Goal: Find contact information: Find contact information

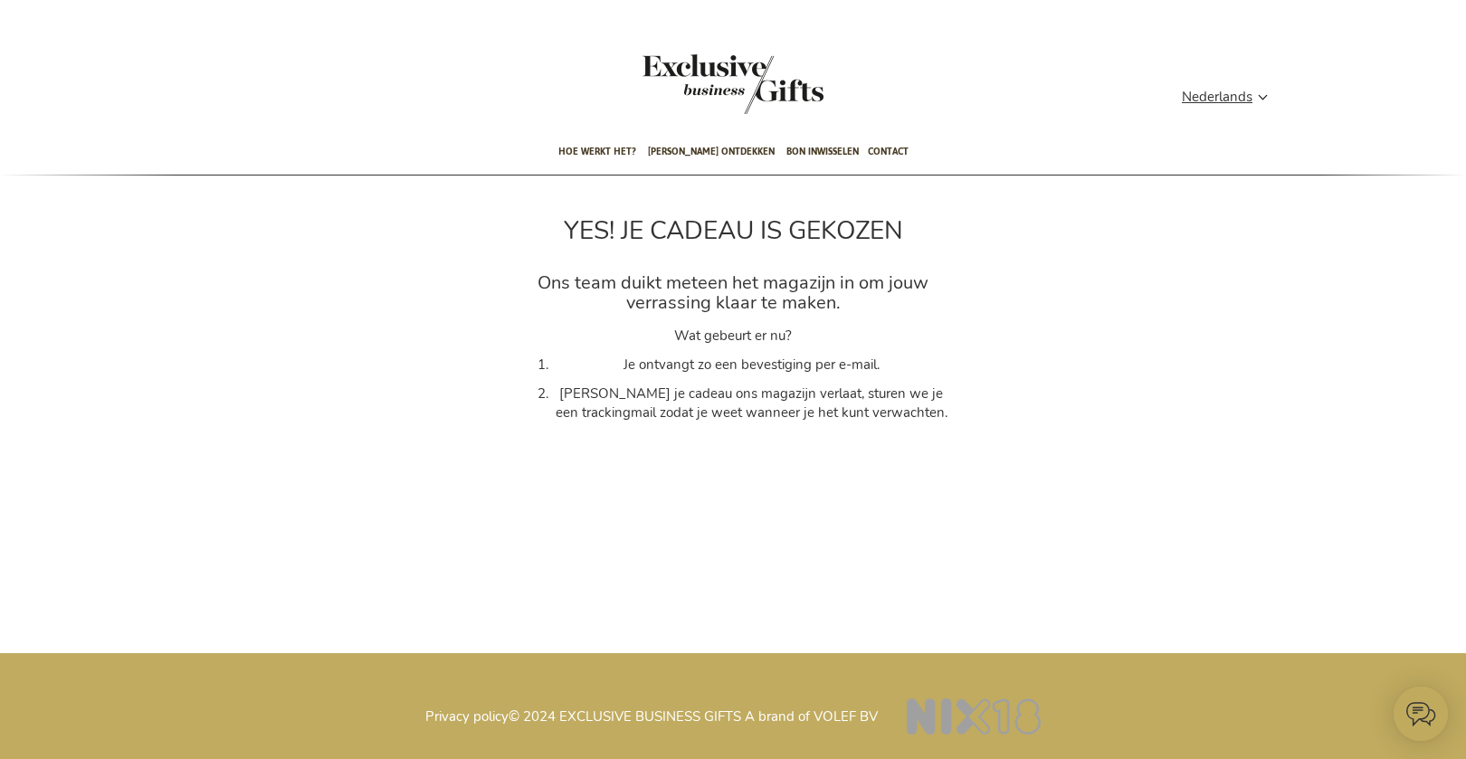
type input "administrator"
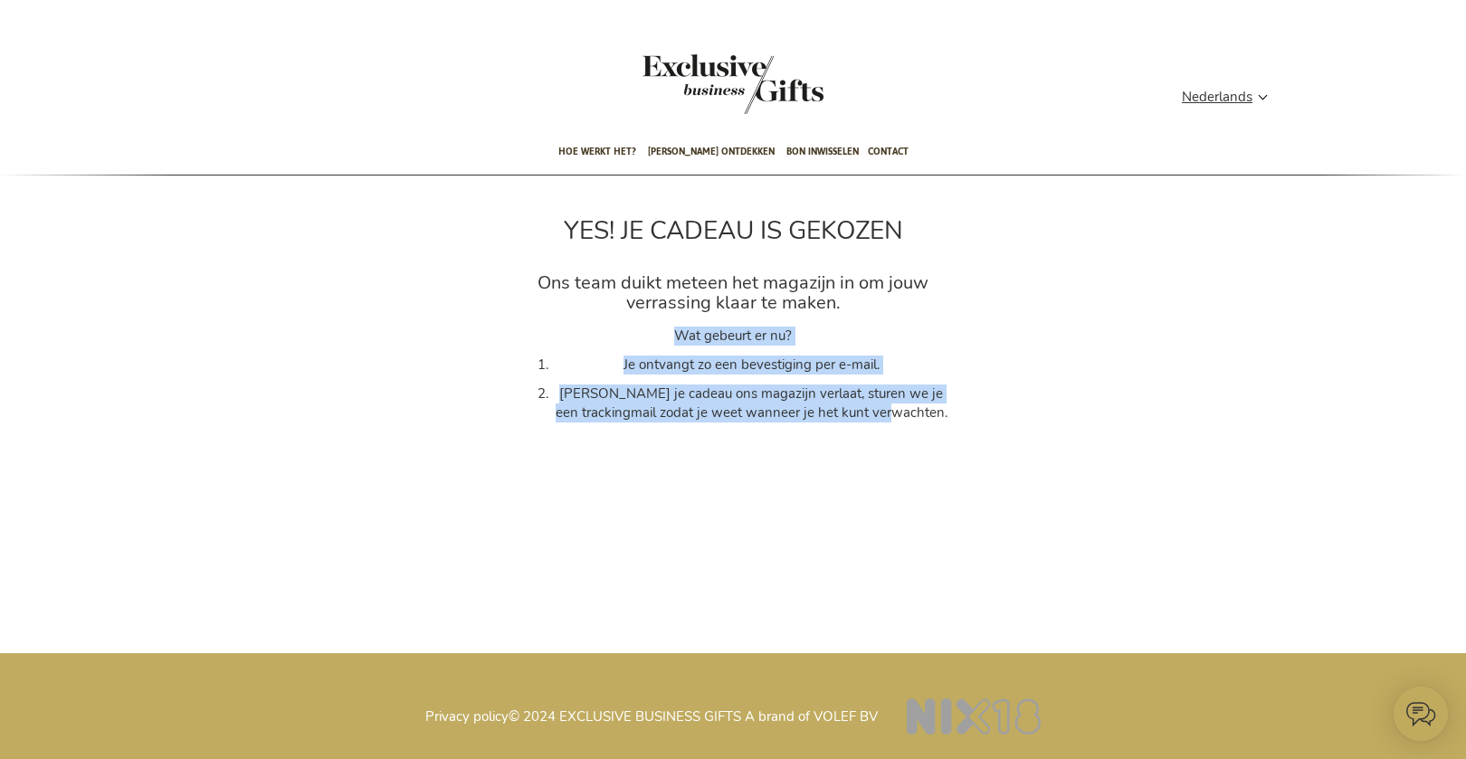
drag, startPoint x: 673, startPoint y: 334, endPoint x: 935, endPoint y: 409, distance: 272.9
click at [935, 409] on div "Wat gebeurt er nu? Je ontvangt zo een bevestiging per e-mail. Zodra je cadeau o…" at bounding box center [733, 387] width 434 height 120
drag, startPoint x: 821, startPoint y: 432, endPoint x: 705, endPoint y: 339, distance: 148.1
click at [813, 429] on div "Wat gebeurt er nu? Je ontvangt zo een bevestiging per e-mail. Zodra je cadeau o…" at bounding box center [733, 387] width 434 height 120
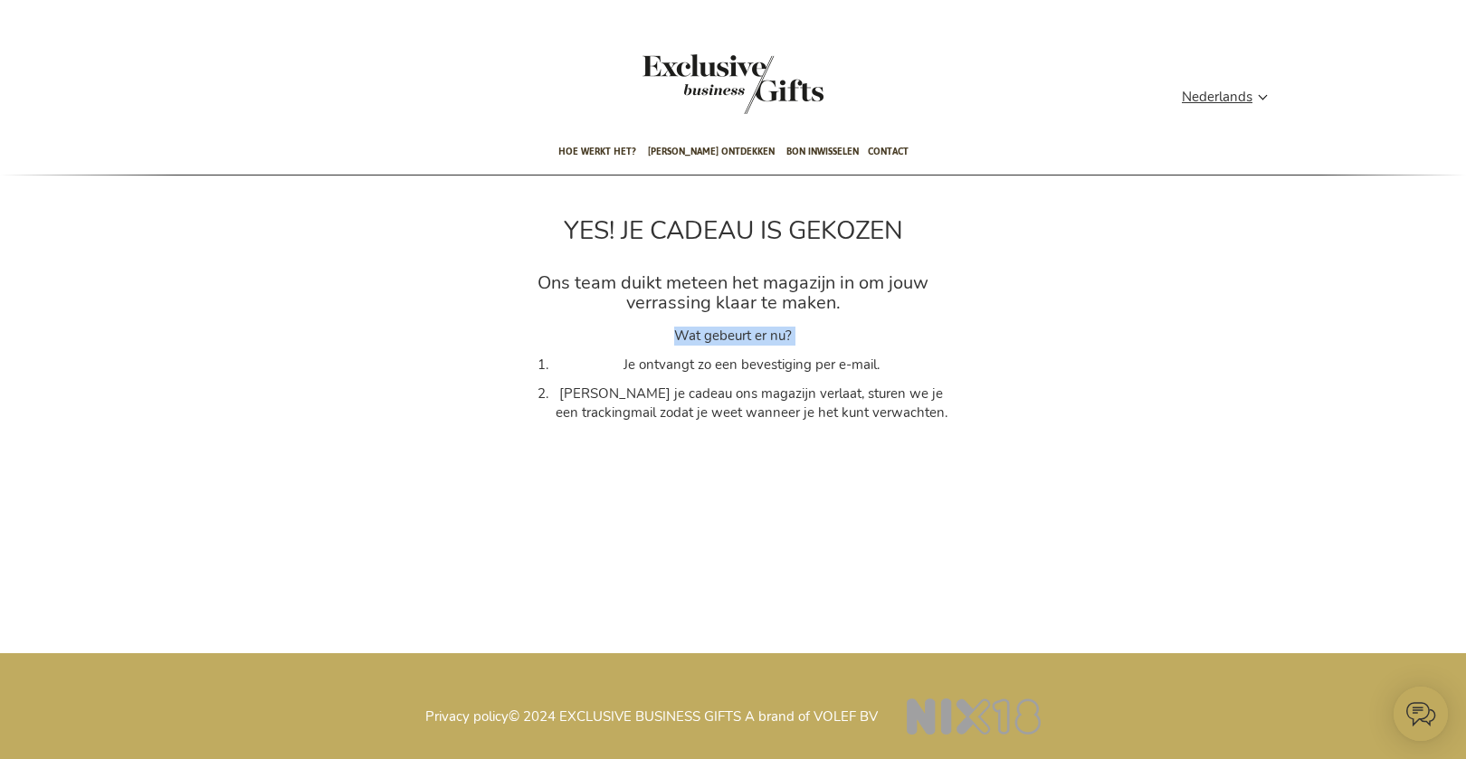
drag, startPoint x: 674, startPoint y: 330, endPoint x: 821, endPoint y: 347, distance: 147.5
click at [821, 347] on div "Wat gebeurt er nu? Je ontvangt zo een bevestiging per e-mail. Zodra je cadeau o…" at bounding box center [733, 387] width 434 height 120
copy p "Wat gebeurt er nu?"
click at [662, 296] on h3 "Ons team duikt meteen het magazijn in om jouw verrassing klaar te maken." at bounding box center [733, 293] width 434 height 40
drag, startPoint x: 555, startPoint y: 281, endPoint x: 763, endPoint y: 296, distance: 208.6
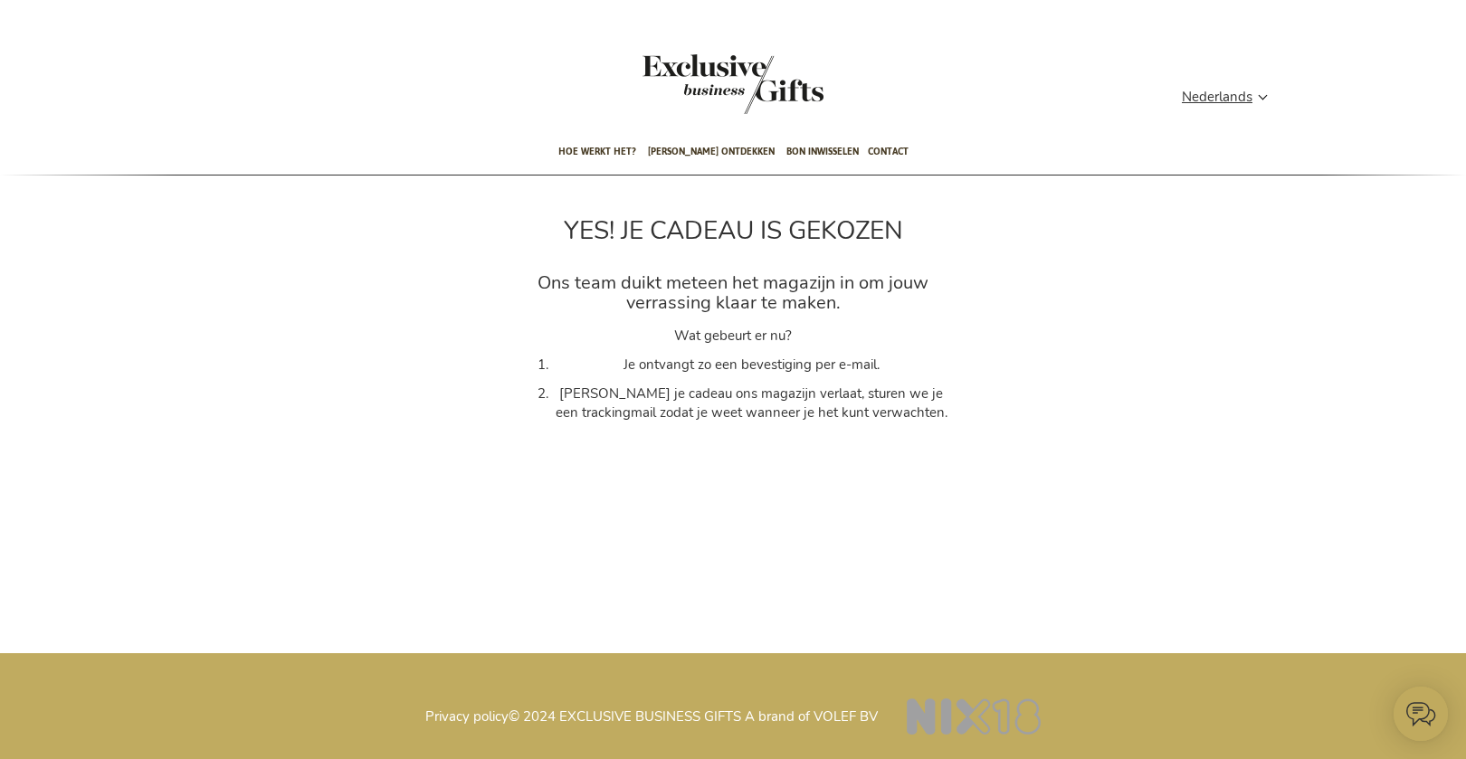
click at [793, 313] on h3 "Ons team duikt meteen het magazijn in om jouw verrassing klaar te maken." at bounding box center [733, 293] width 434 height 40
click at [760, 295] on h3 "Ons team duikt meteen het magazijn in om jouw verrassing klaar te maken." at bounding box center [733, 293] width 434 height 40
drag, startPoint x: 786, startPoint y: 293, endPoint x: 534, endPoint y: 268, distance: 253.7
click at [534, 268] on div "YES! JE CADEAU IS GEKOZEN Ons team duikt meteen het magazijn in om jouw verrass…" at bounding box center [733, 325] width 452 height 262
copy div "Ons team duikt meteen het magazijn in om jouw verrassing klaar te maken"
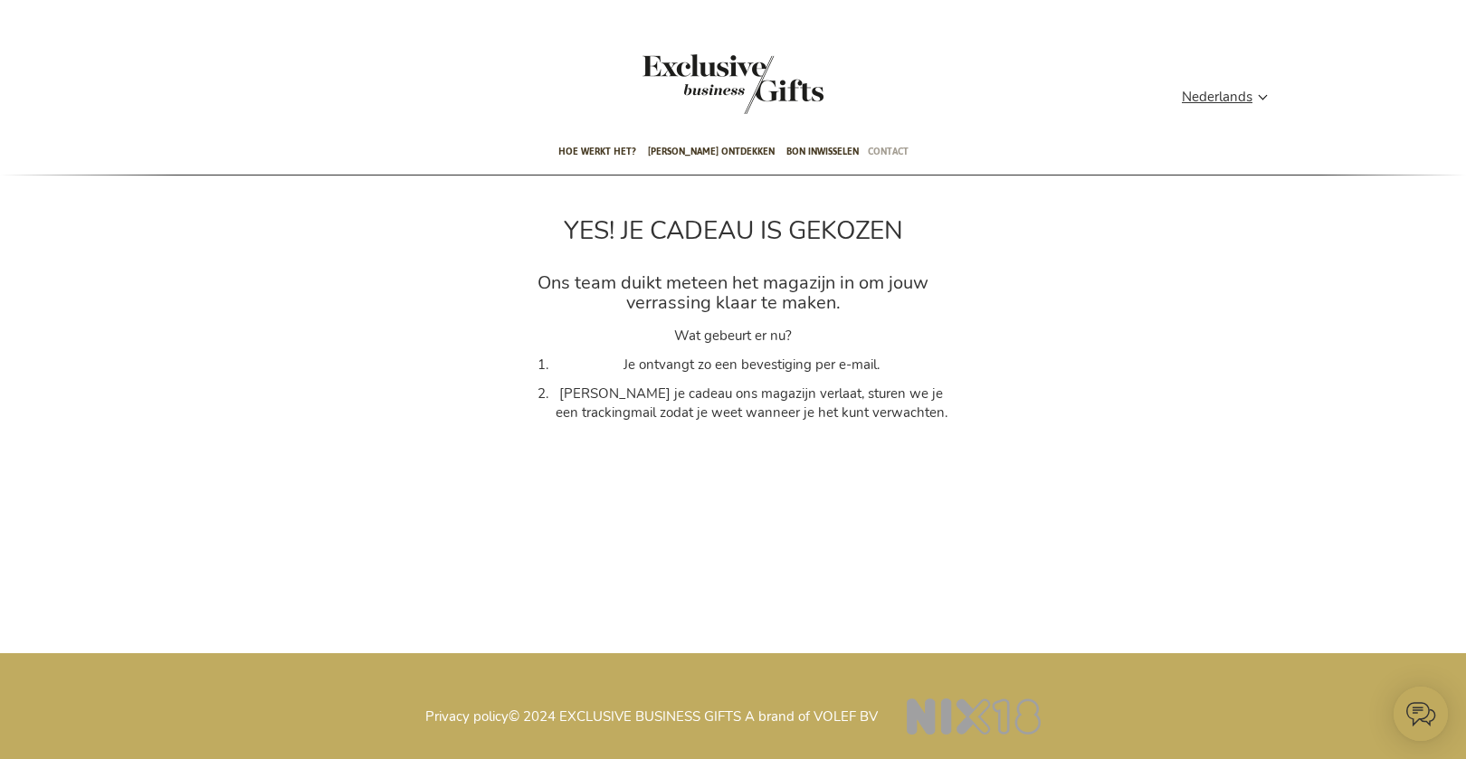
click at [875, 153] on span "Contact" at bounding box center [888, 151] width 41 height 43
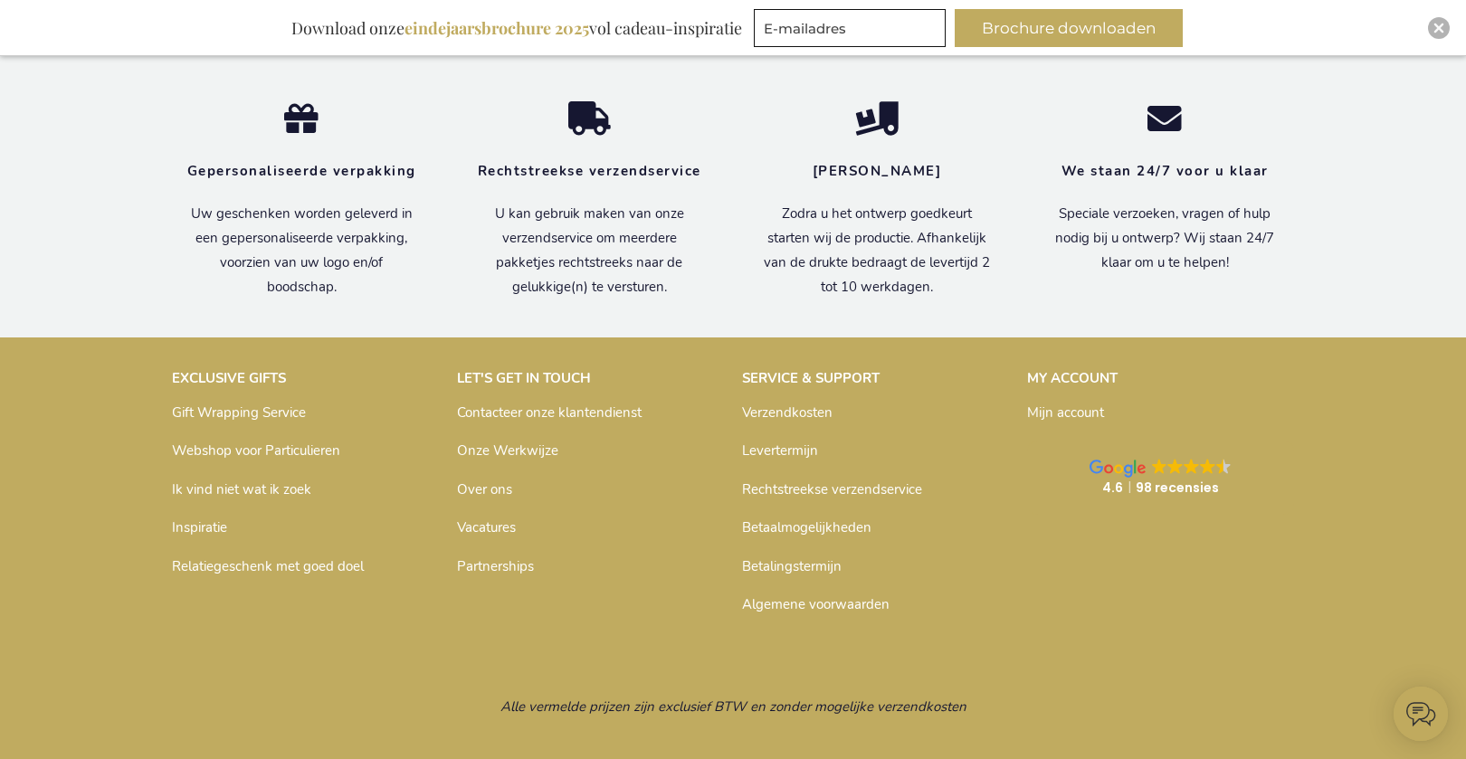
type input "administrator"
click at [496, 422] on link "Contacteer onze klantendienst" at bounding box center [549, 413] width 185 height 18
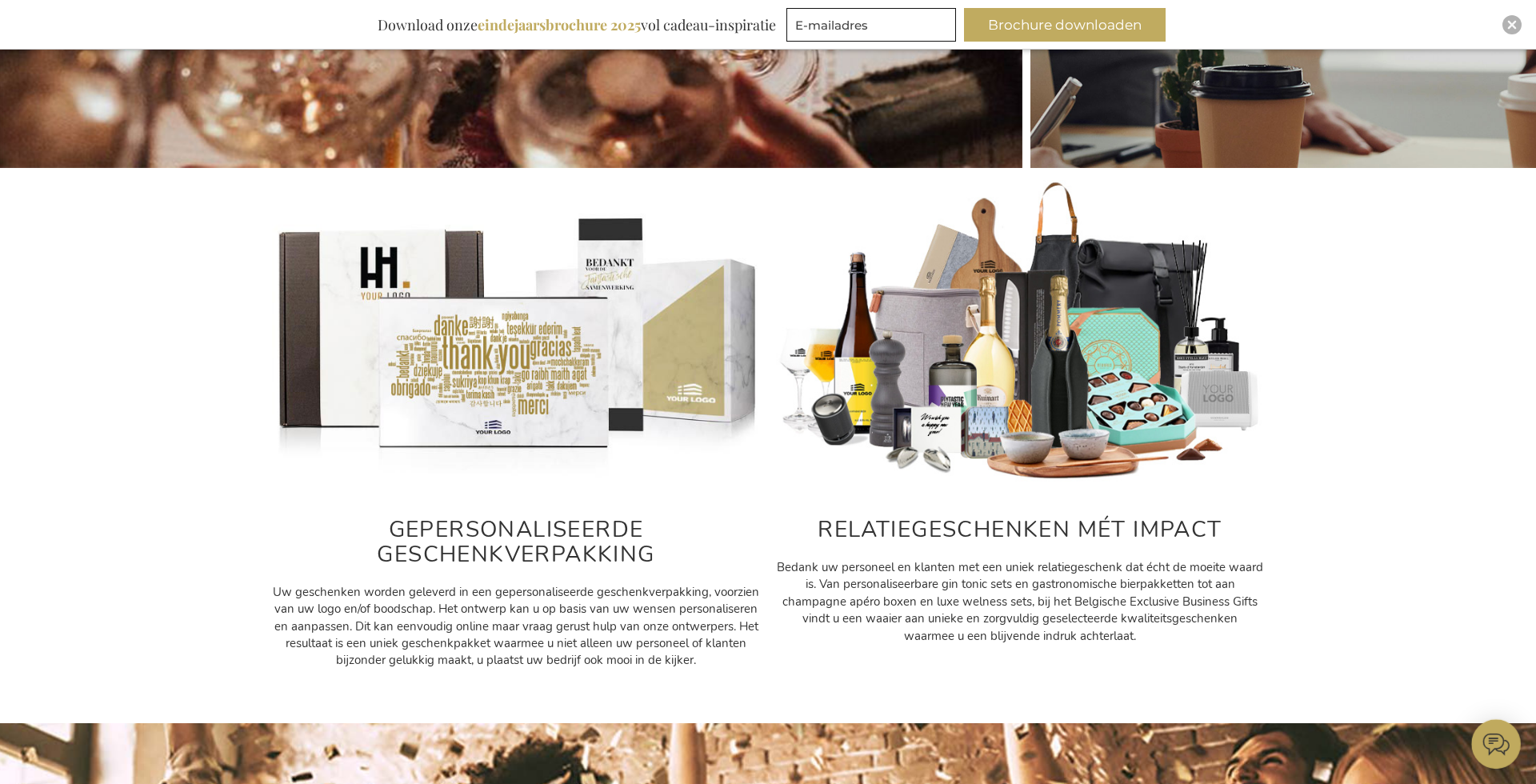
scroll to position [751, 0]
